Goal: Find specific page/section: Find specific page/section

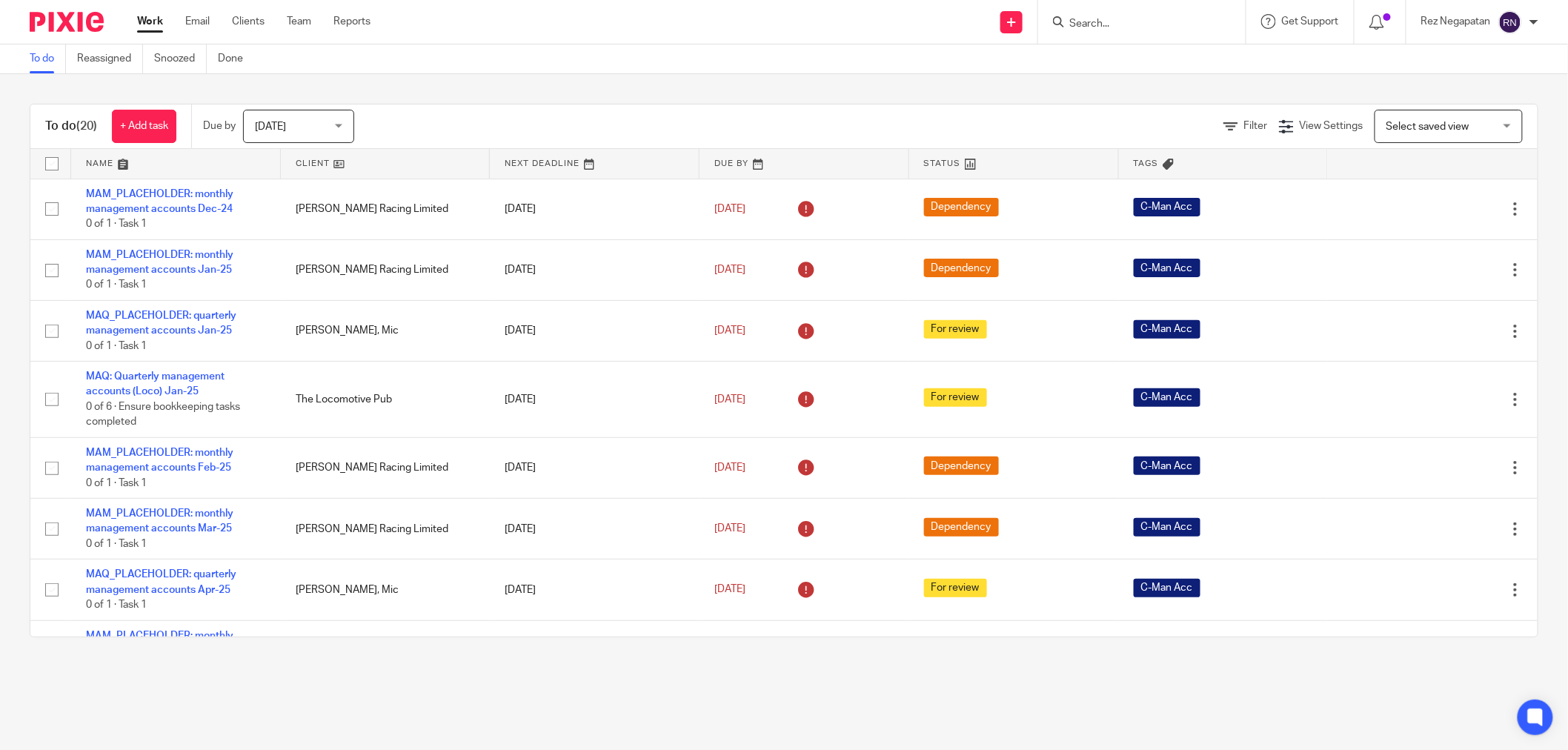
click at [1146, 20] on input "Search" at bounding box center [1134, 24] width 134 height 13
click at [1160, 19] on input "Search" at bounding box center [1147, 24] width 134 height 13
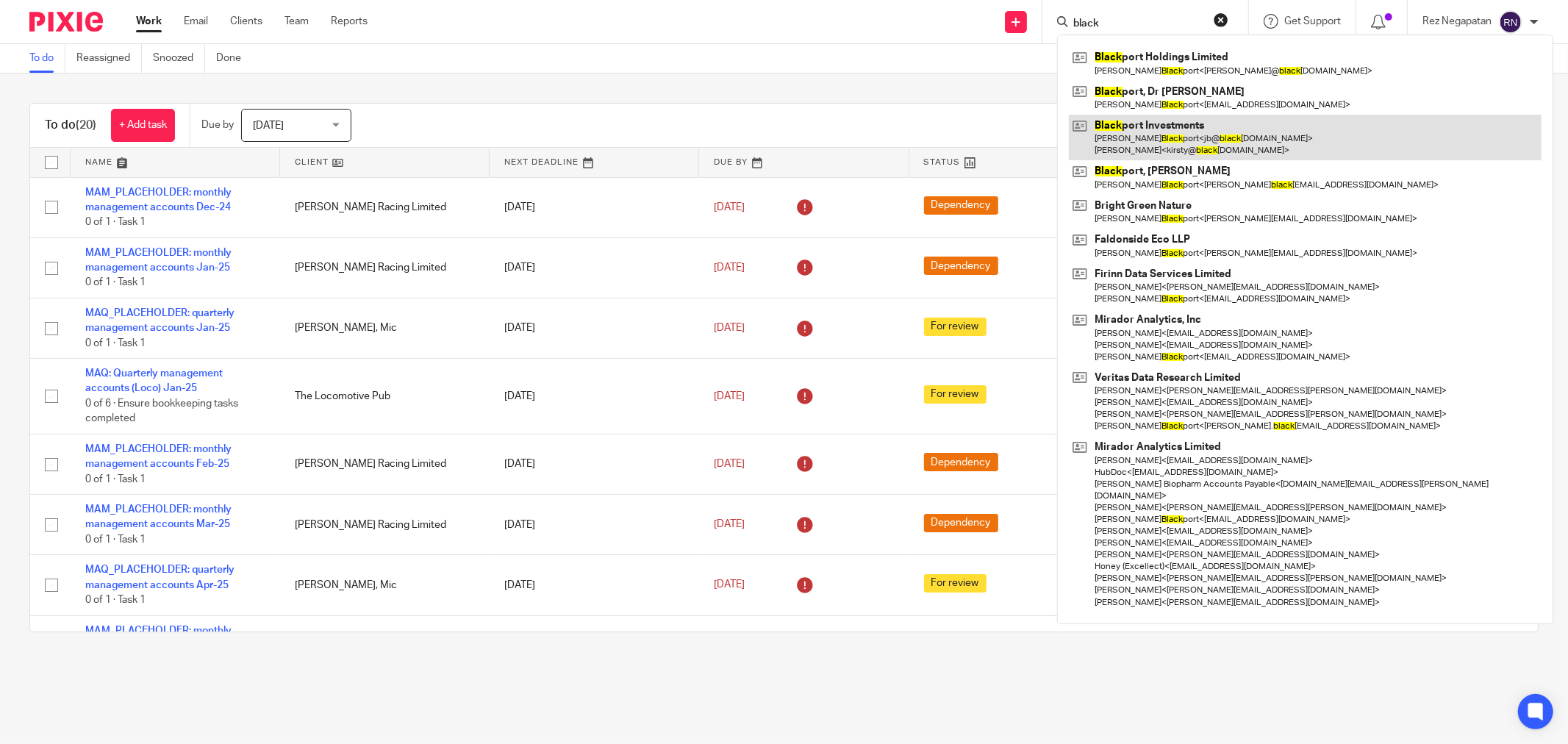
type input "black"
click at [1144, 147] on link at bounding box center [1305, 137] width 473 height 46
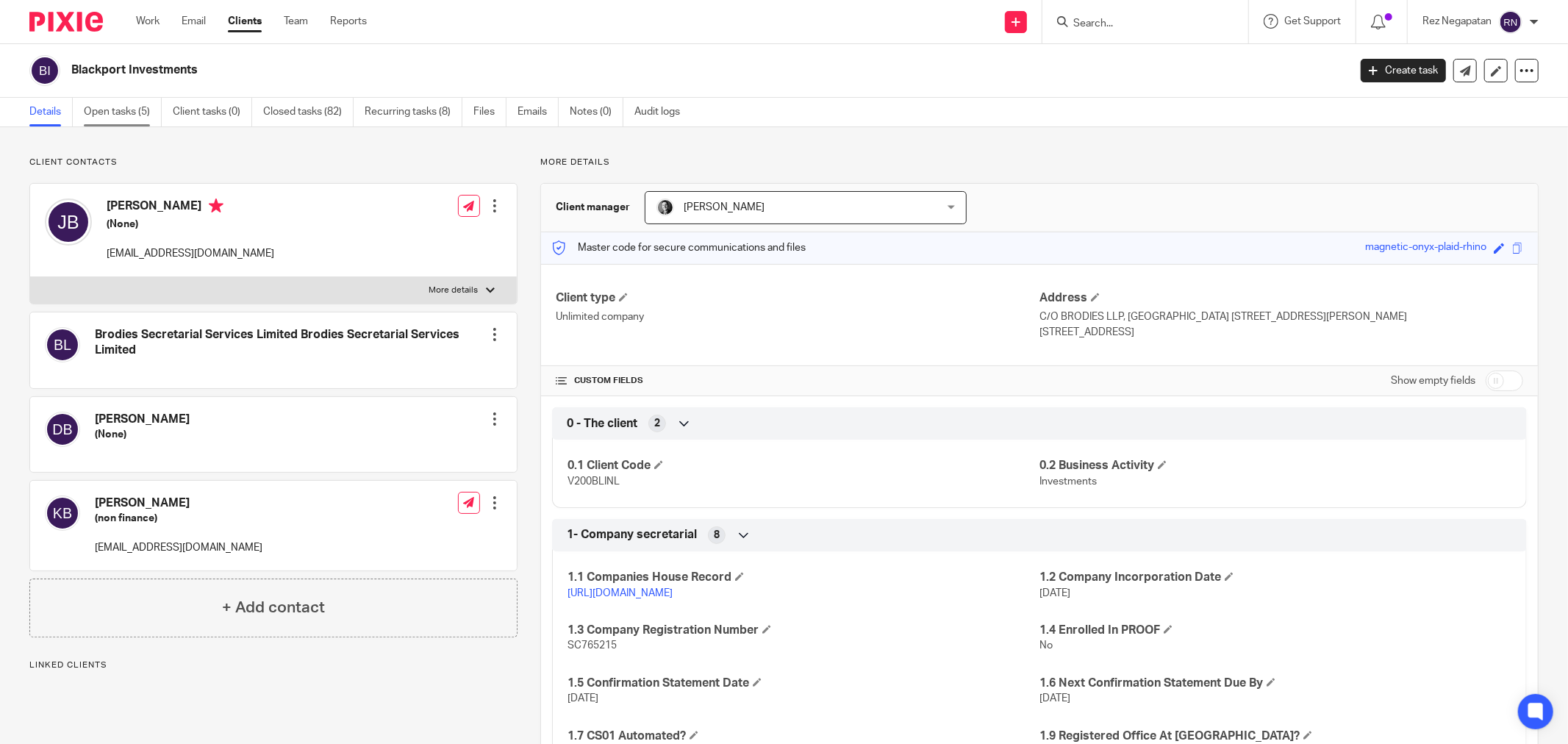
click at [112, 115] on link "Open tasks (5)" at bounding box center [123, 112] width 78 height 28
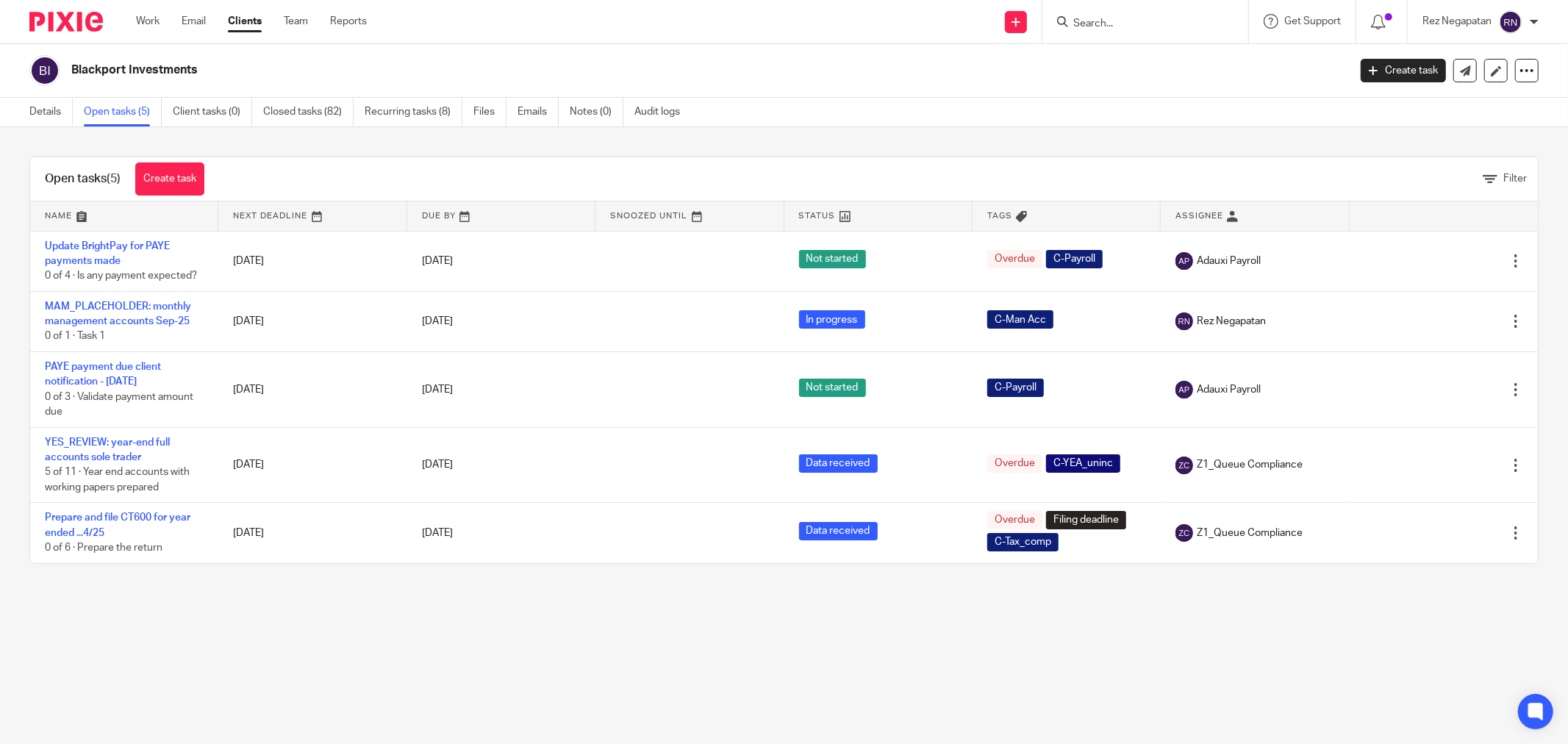
click at [1168, 47] on div "Blackport Investments Create task Update from Companies House Export data Merge…" at bounding box center [784, 71] width 1568 height 53
click at [1168, 17] on input "Search" at bounding box center [1138, 24] width 133 height 13
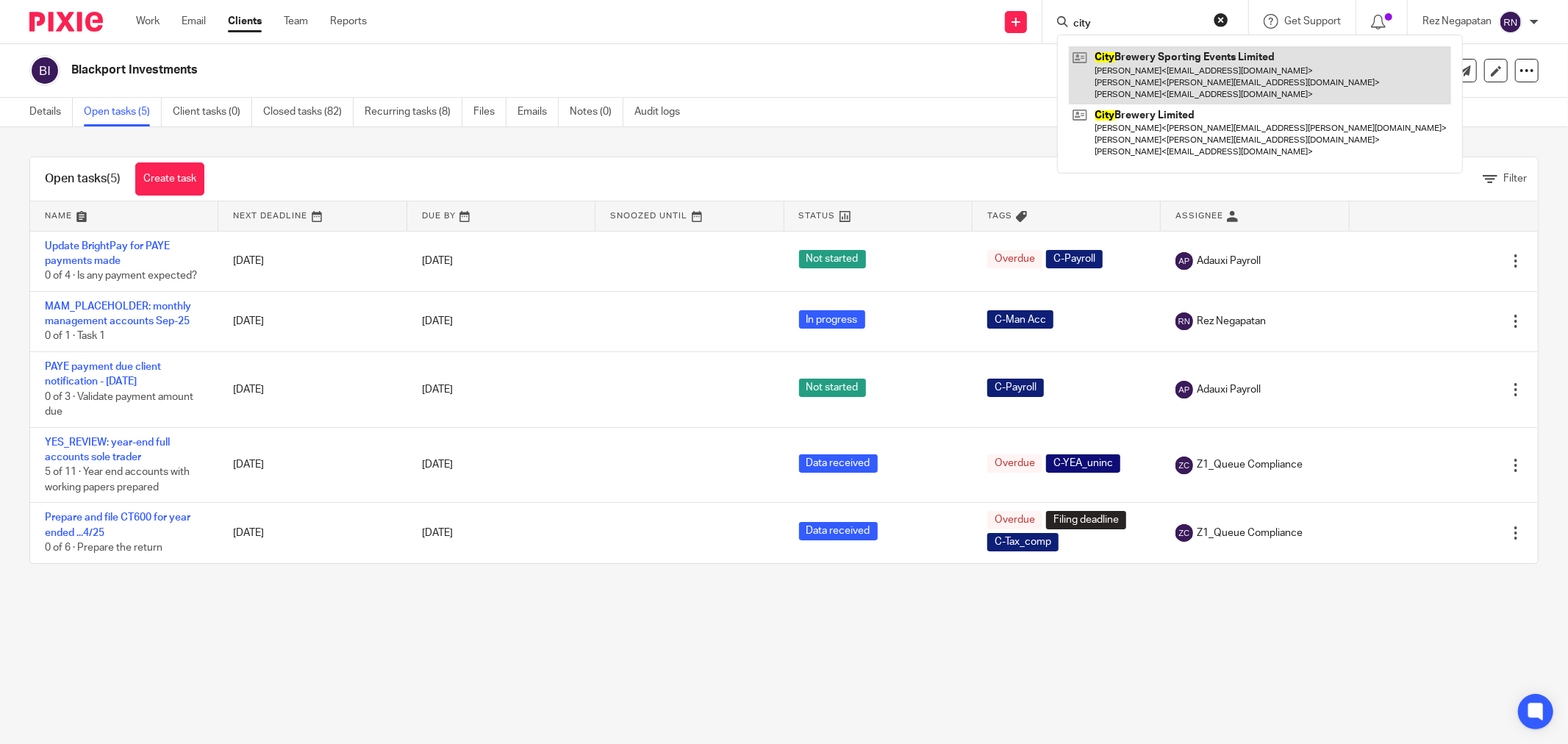
type input "city"
click at [1145, 87] on link at bounding box center [1260, 76] width 383 height 58
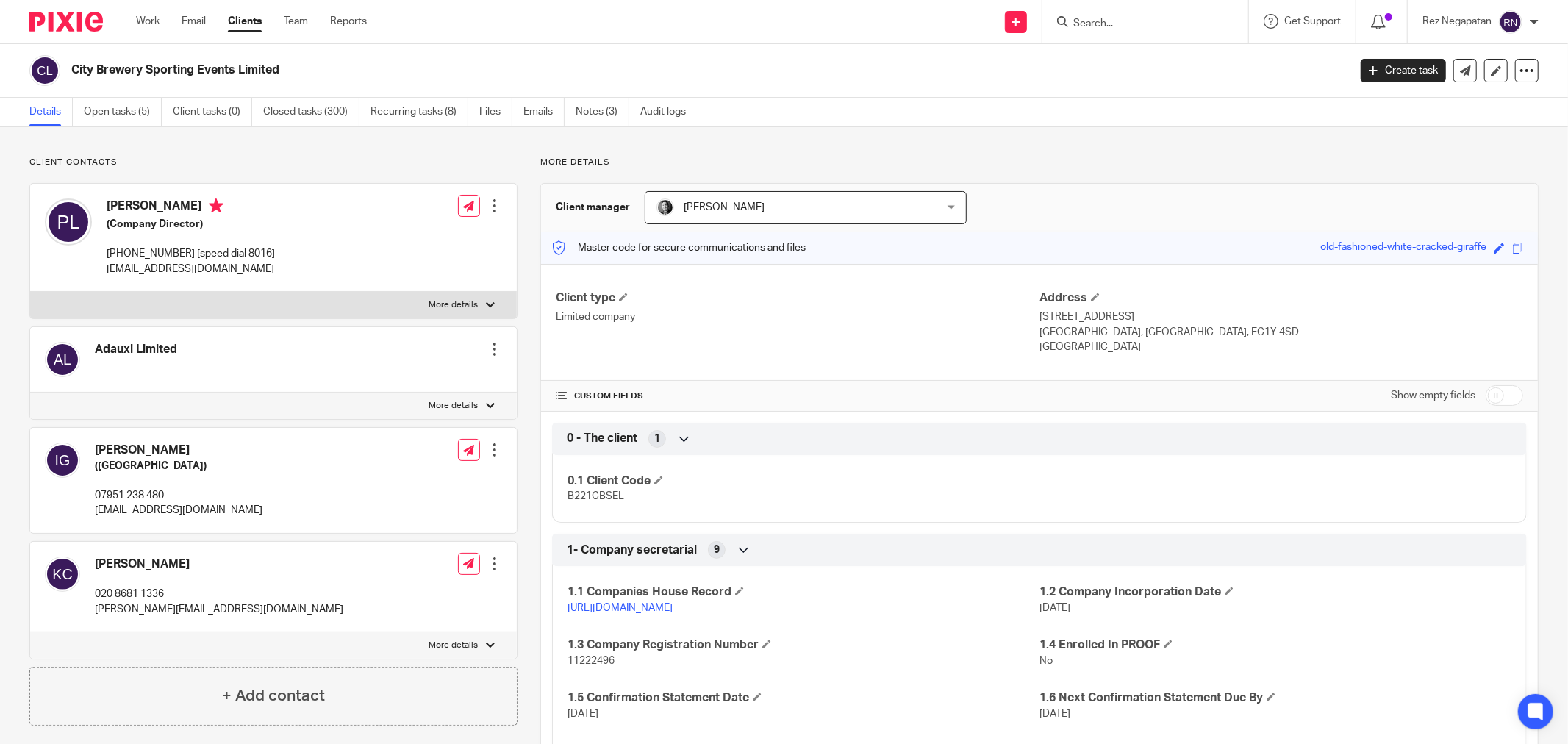
click at [114, 103] on link "Open tasks (5)" at bounding box center [123, 112] width 78 height 28
click at [115, 111] on link "Open tasks (5)" at bounding box center [123, 112] width 78 height 28
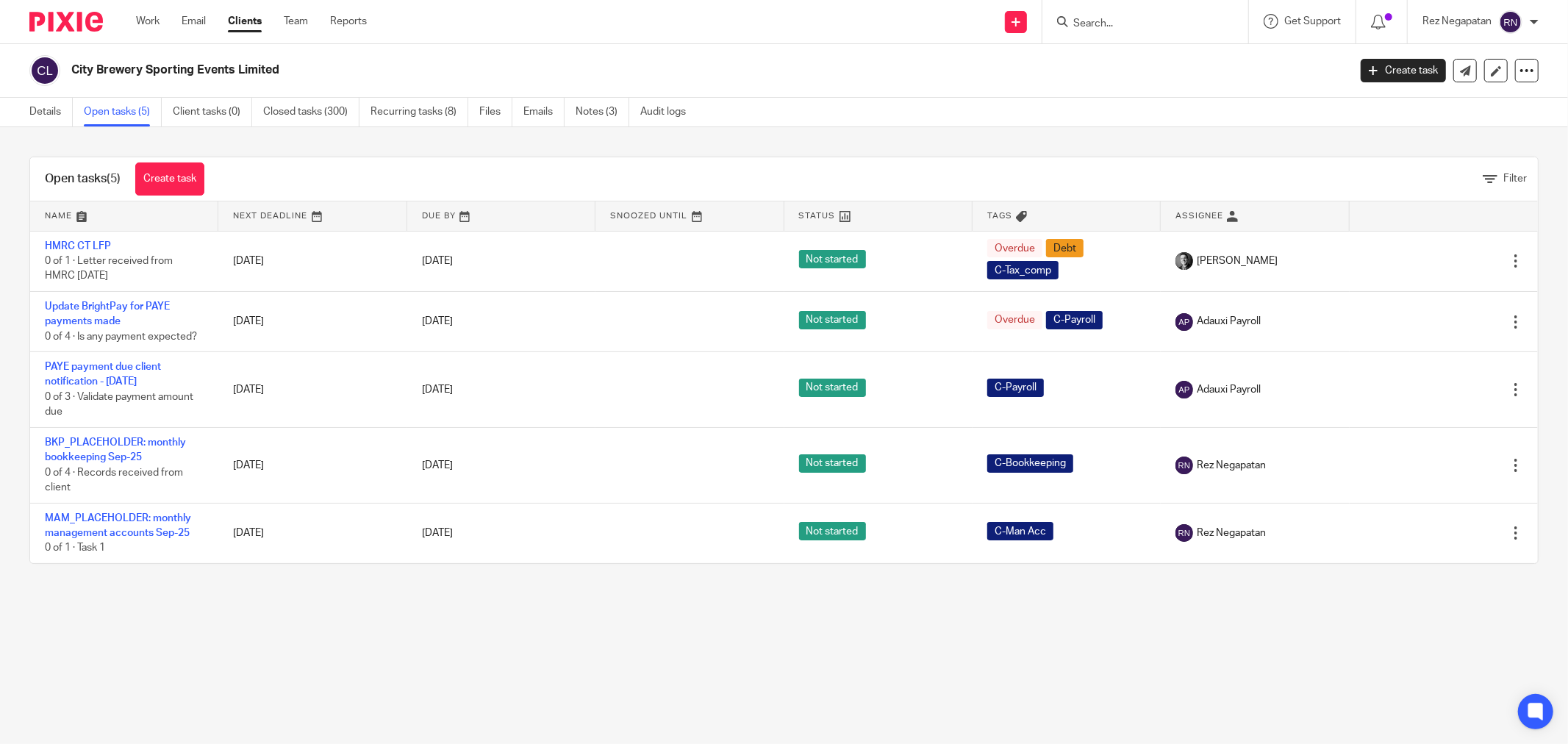
click at [1110, 27] on input "Search" at bounding box center [1138, 24] width 133 height 13
type input "Frontier"
click button "submit" at bounding box center [0, 0] width 0 height 0
click at [1135, 49] on link at bounding box center [1193, 63] width 248 height 34
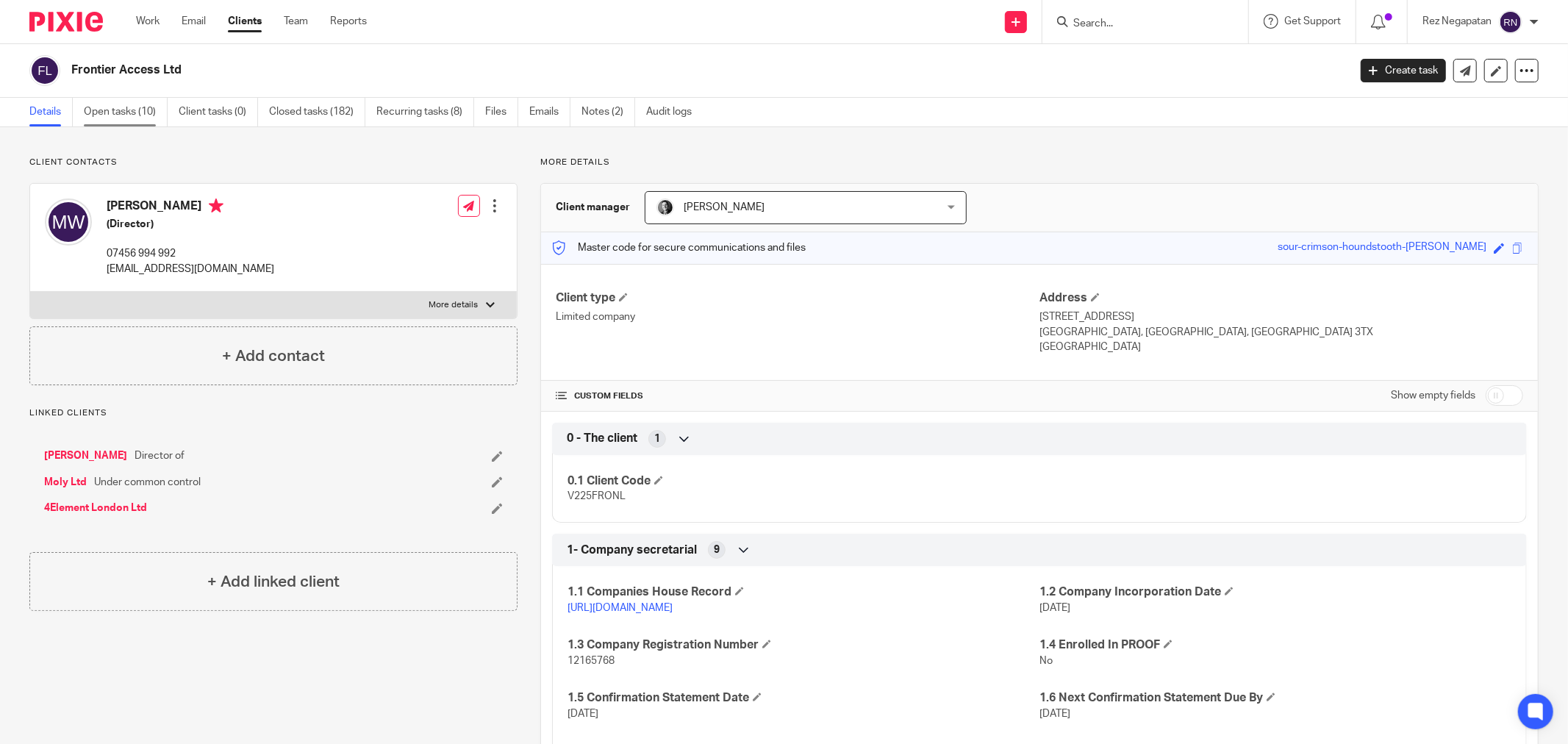
click at [122, 112] on link "Open tasks (10)" at bounding box center [126, 112] width 84 height 28
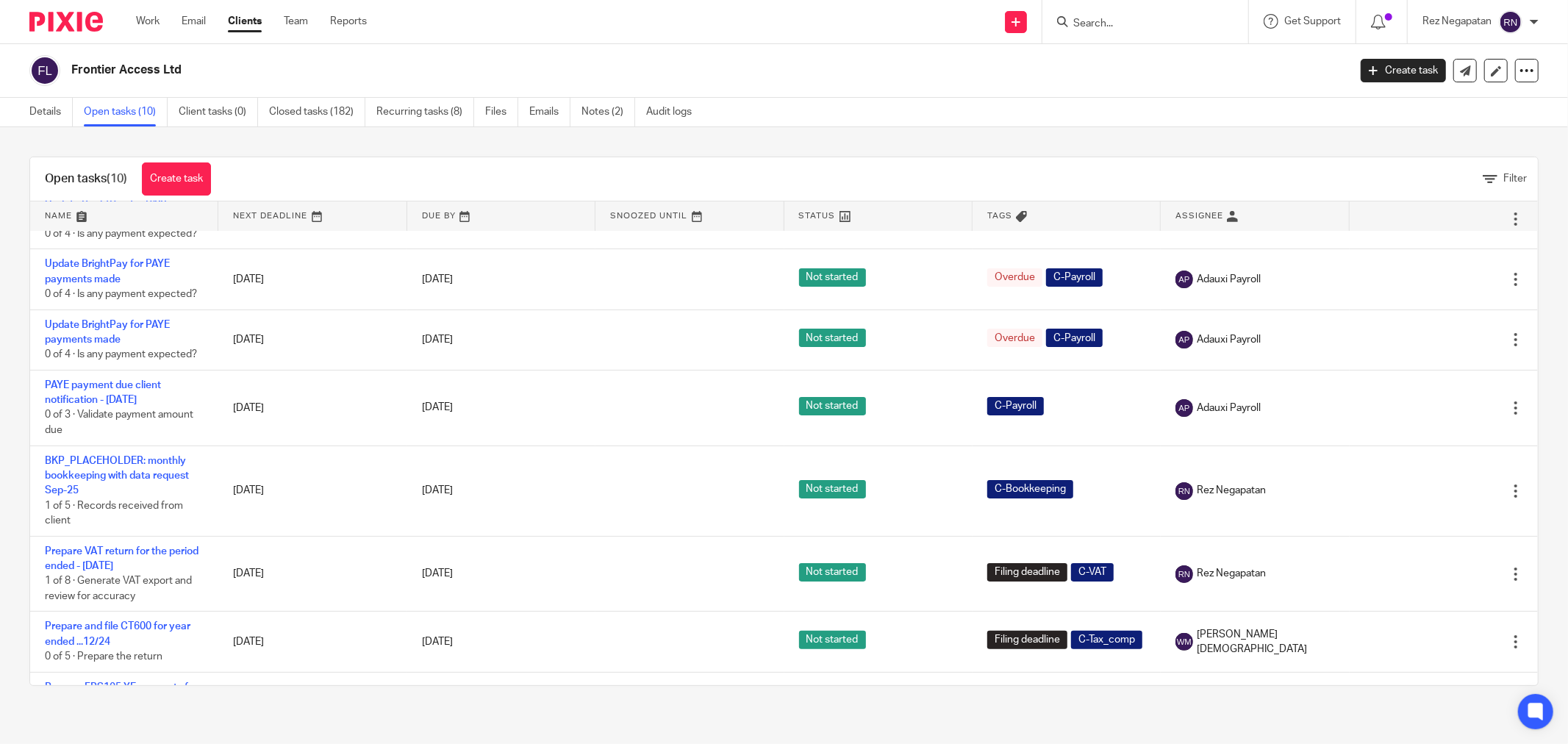
scroll to position [246, 0]
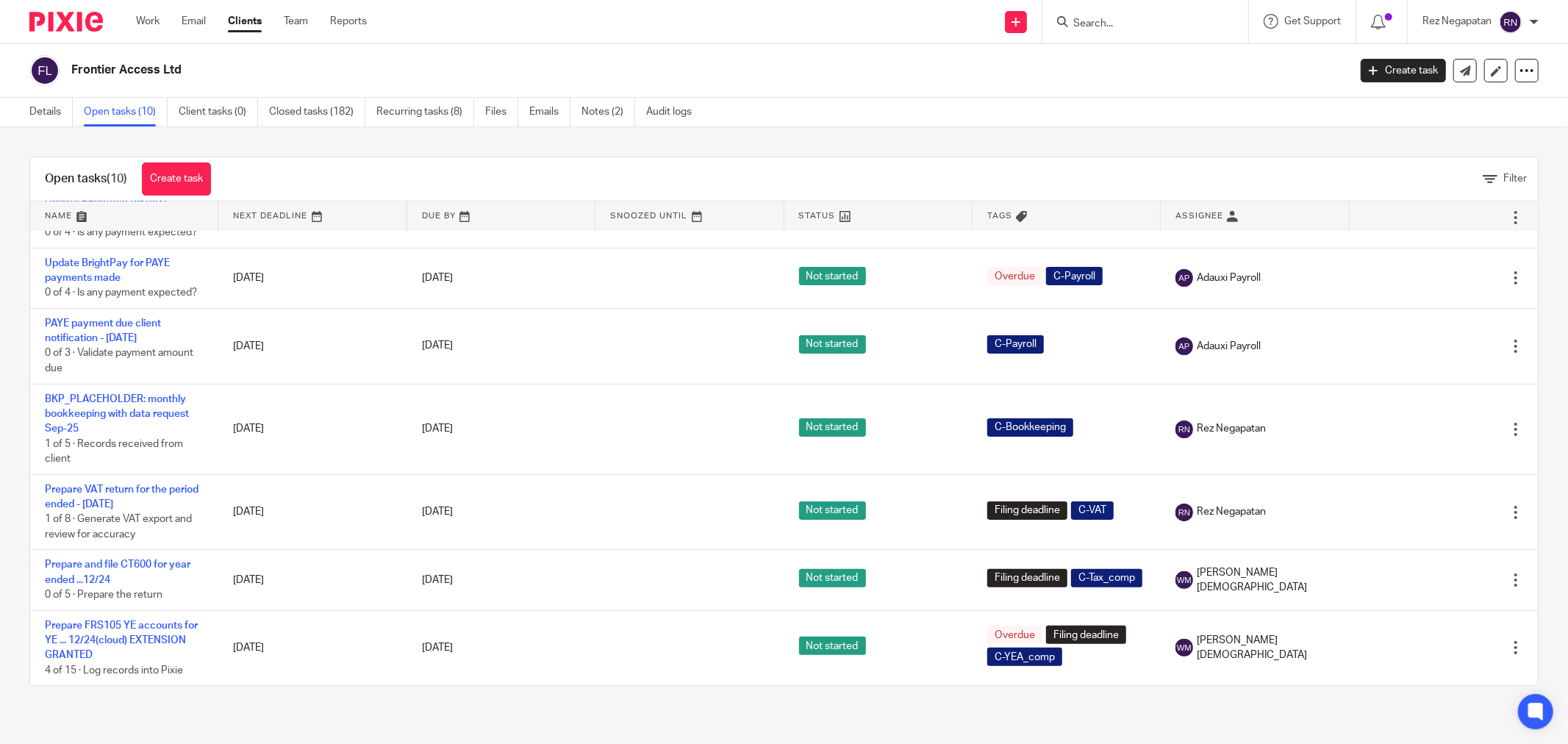
click at [1113, 26] on input "Search" at bounding box center [1138, 24] width 133 height 13
click at [1113, 24] on input "Search" at bounding box center [1138, 24] width 133 height 13
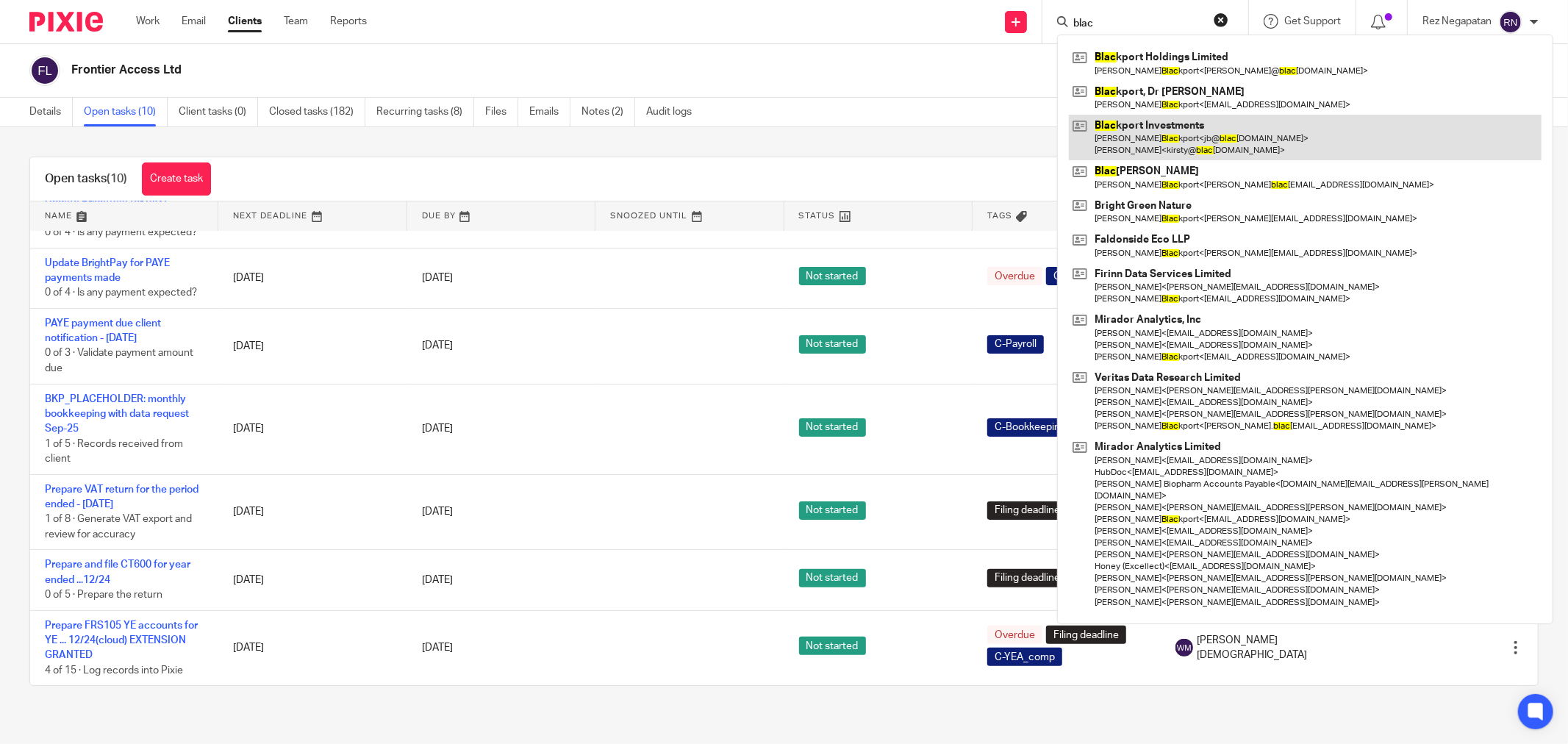
type input "blac"
click at [1178, 145] on link at bounding box center [1305, 137] width 473 height 46
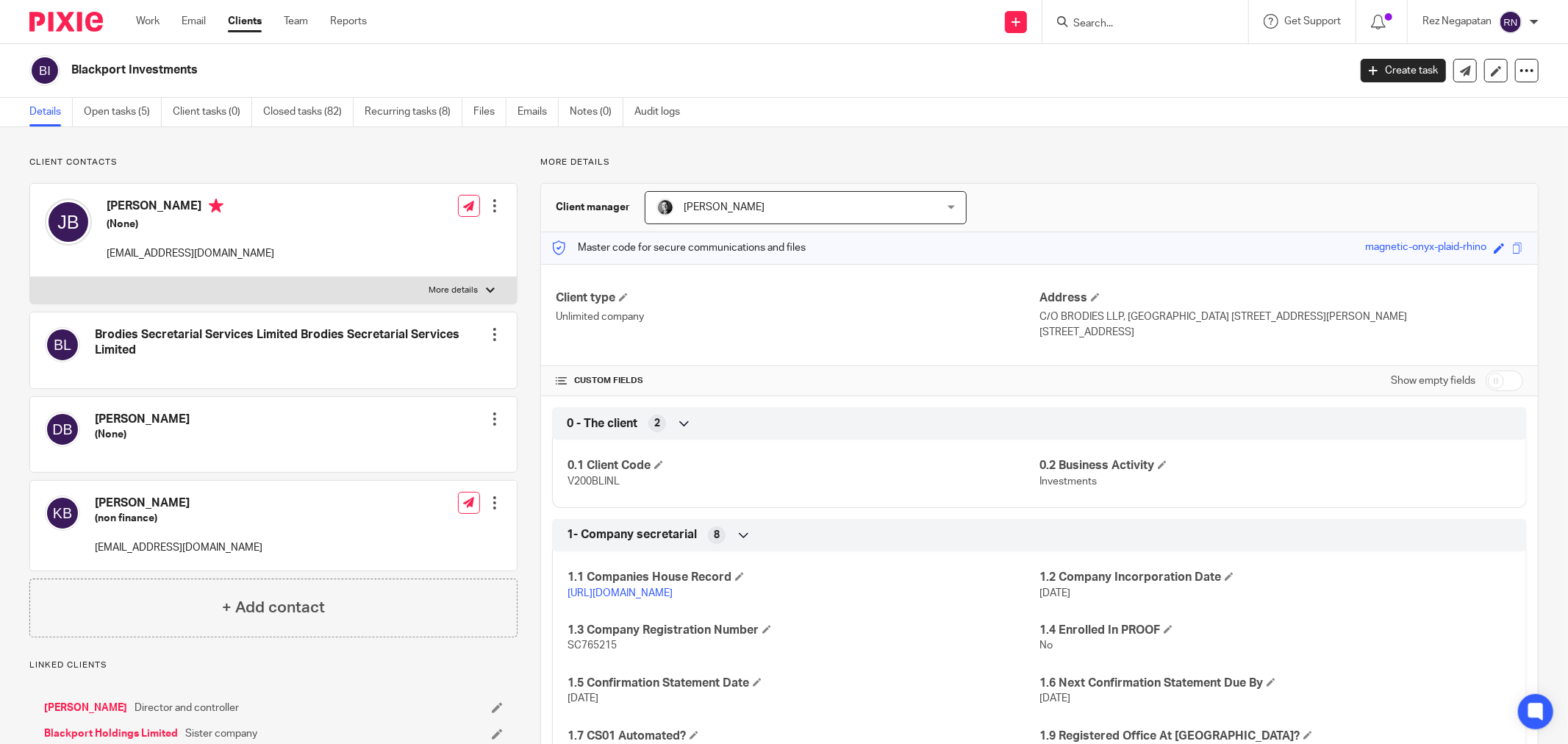
click at [1109, 13] on form at bounding box center [1150, 22] width 157 height 18
click at [1112, 18] on input "Search" at bounding box center [1138, 24] width 133 height 13
